Goal: Information Seeking & Learning: Learn about a topic

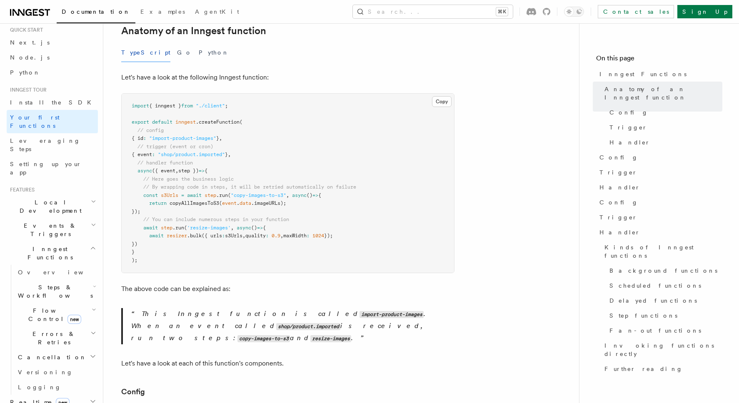
scroll to position [27, 0]
click at [93, 282] on icon "button" at bounding box center [94, 285] width 3 height 7
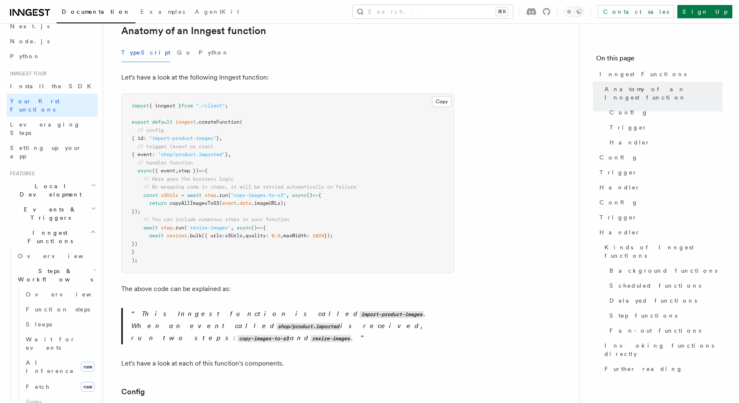
scroll to position [51, 0]
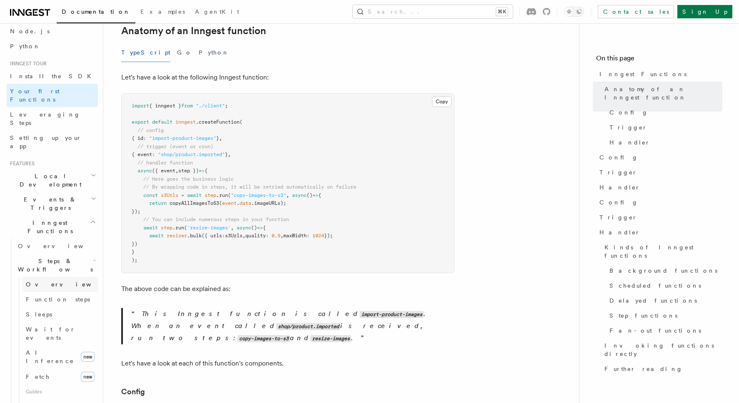
click at [58, 277] on link "Overview" at bounding box center [60, 284] width 75 height 15
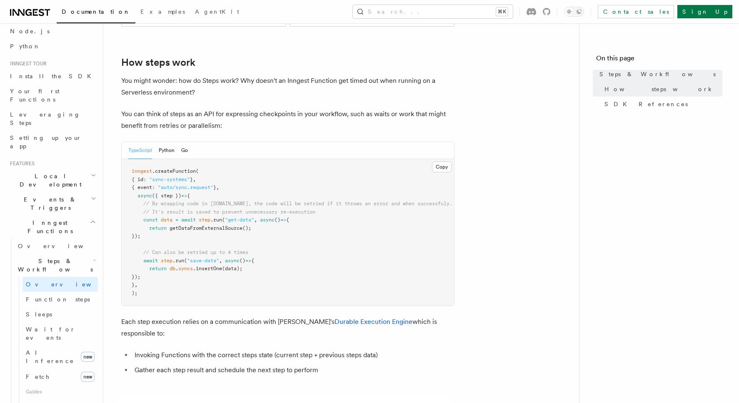
scroll to position [310, 0]
click at [63, 296] on span "Function steps" at bounding box center [58, 299] width 64 height 7
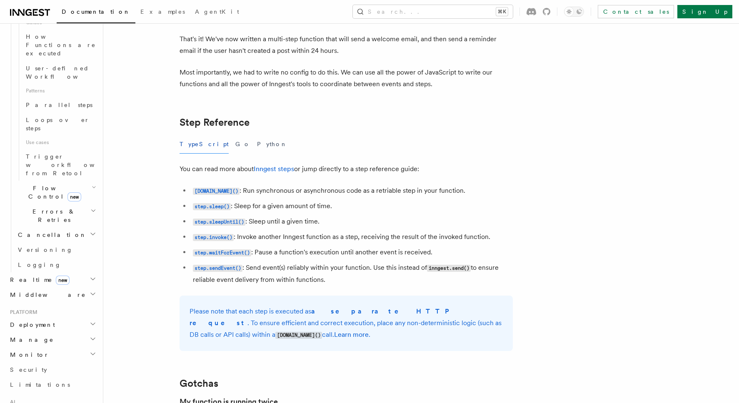
scroll to position [422, 0]
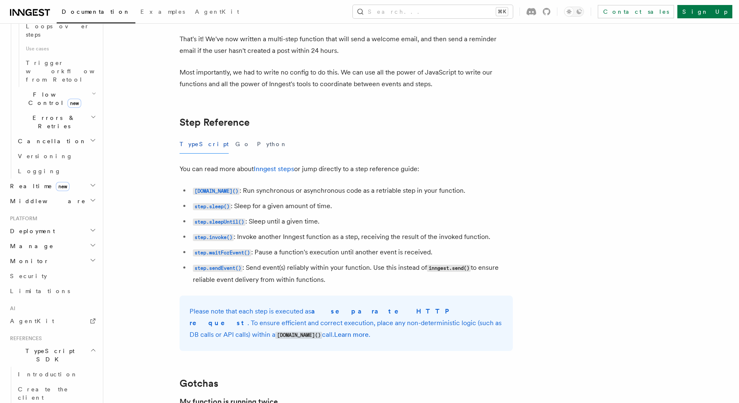
scroll to position [543, 0]
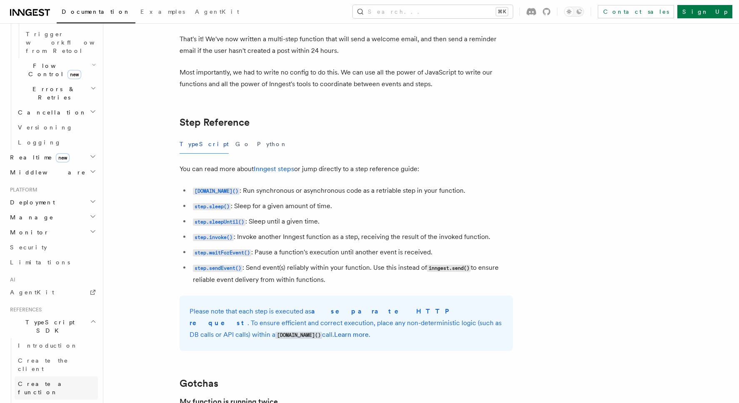
click at [71, 377] on link "Create a function" at bounding box center [56, 388] width 83 height 23
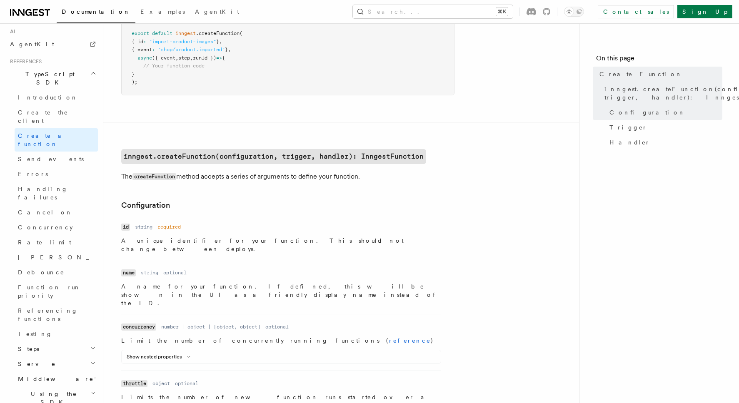
scroll to position [533, 0]
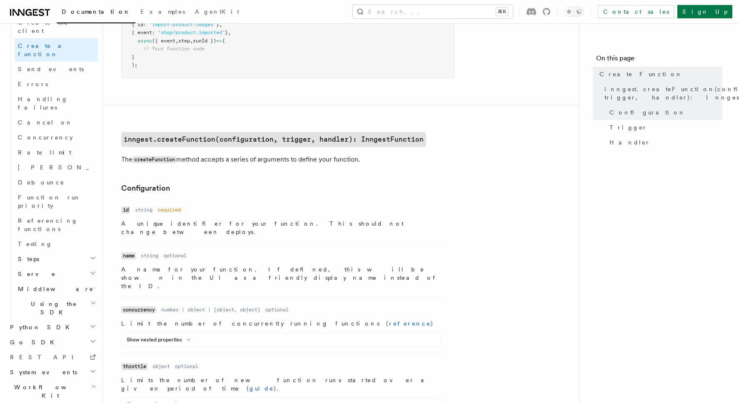
scroll to position [113, 0]
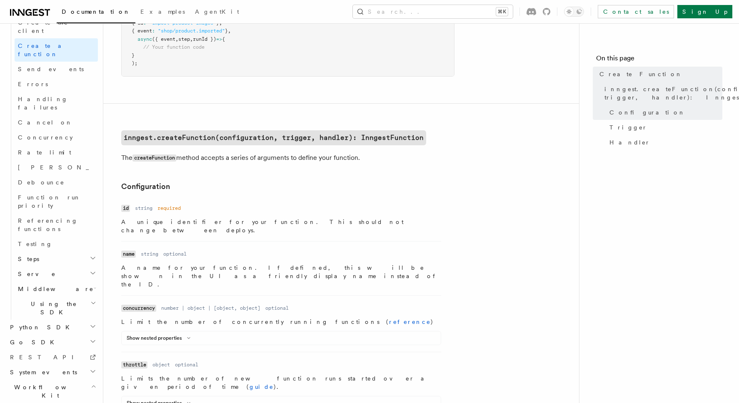
click at [45, 403] on span "Introduction" at bounding box center [48, 411] width 60 height 7
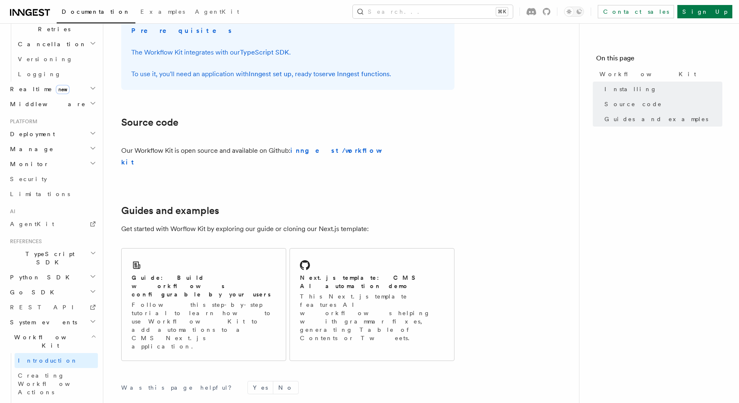
scroll to position [482, 0]
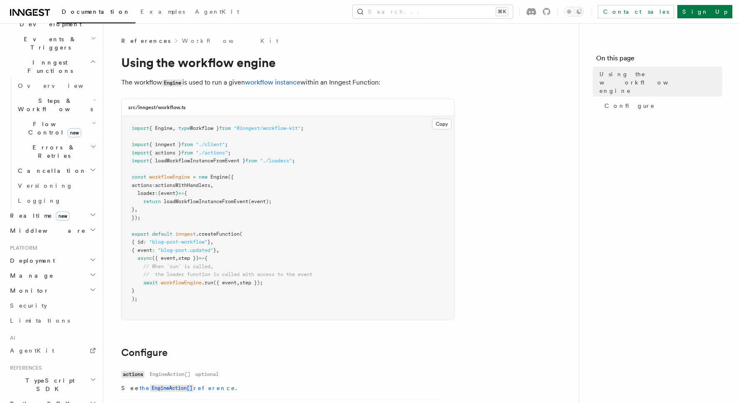
scroll to position [149, 0]
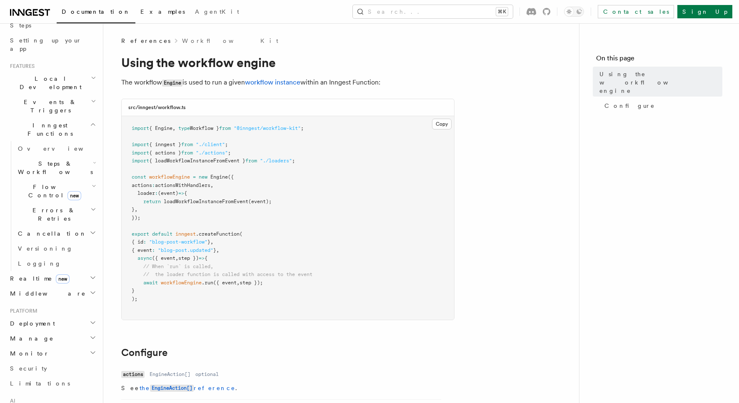
click at [135, 15] on link "Examples" at bounding box center [162, 13] width 55 height 20
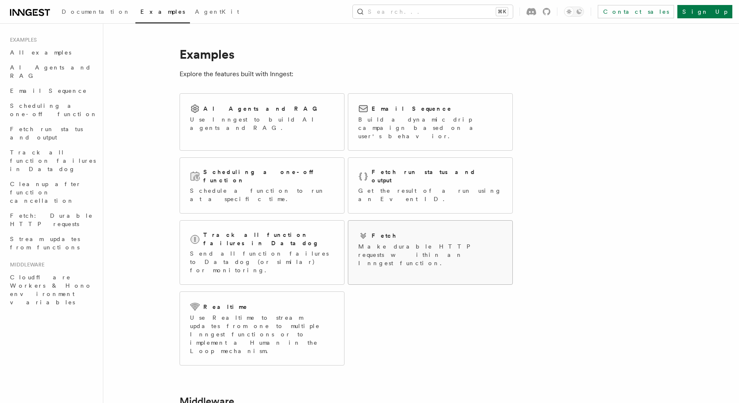
click at [395, 231] on div "Fetch" at bounding box center [430, 236] width 144 height 10
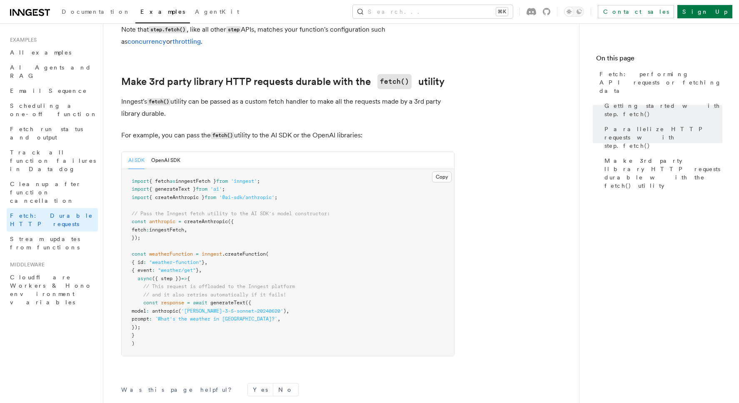
scroll to position [689, 0]
click at [55, 85] on link "Email Sequence" at bounding box center [52, 90] width 91 height 15
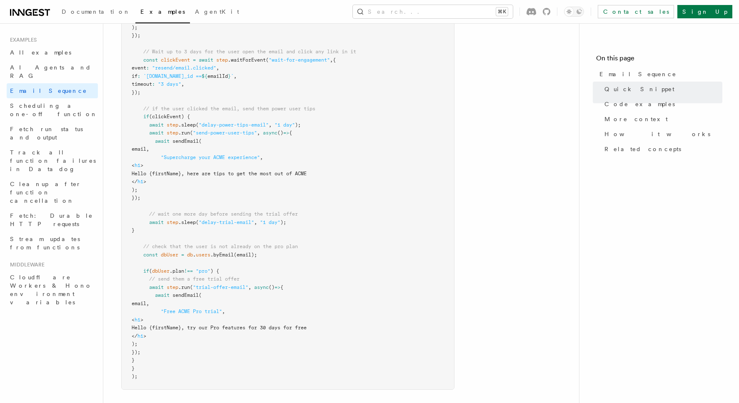
scroll to position [387, 0]
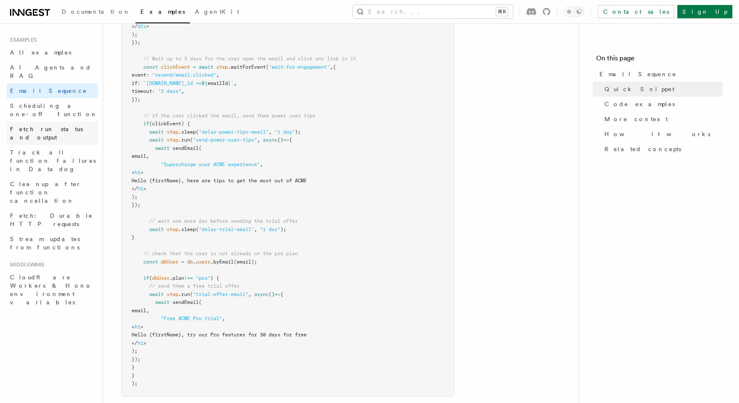
click at [51, 122] on link "Fetch run status and output" at bounding box center [52, 133] width 91 height 23
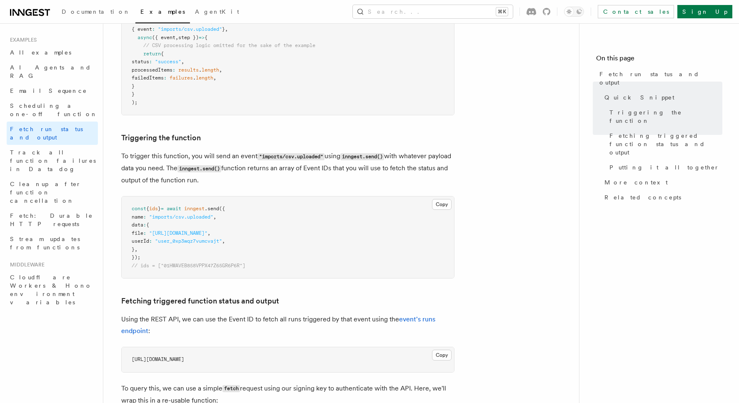
scroll to position [214, 0]
